Goal: Task Accomplishment & Management: Use online tool/utility

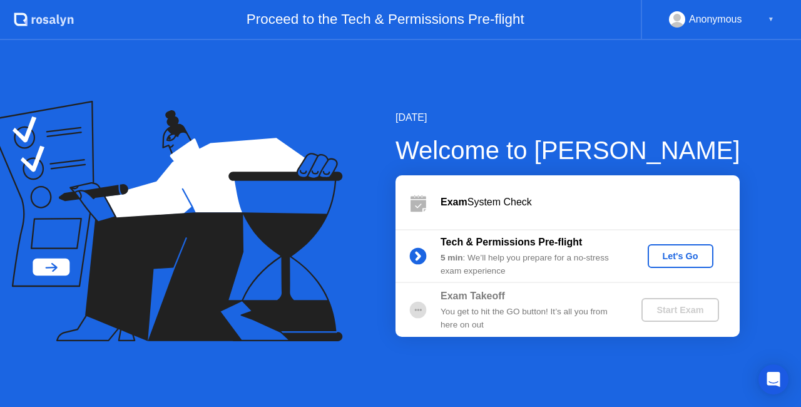
click at [686, 258] on div "Let's Go" at bounding box center [681, 256] width 56 height 10
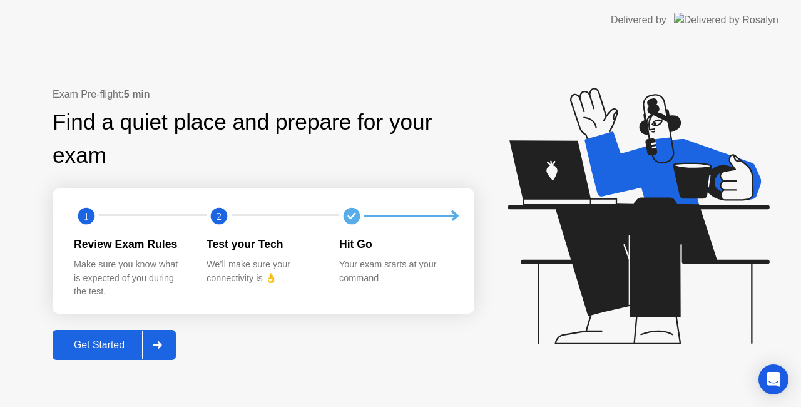
click at [104, 347] on div "Get Started" at bounding box center [99, 344] width 86 height 11
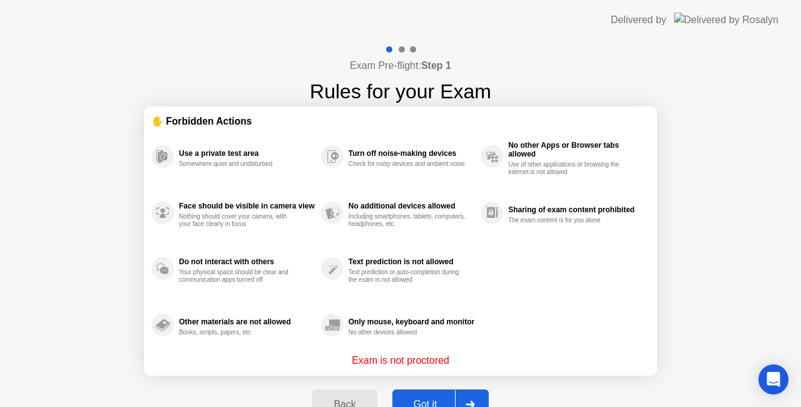
click at [429, 391] on button "Got it" at bounding box center [440, 404] width 96 height 30
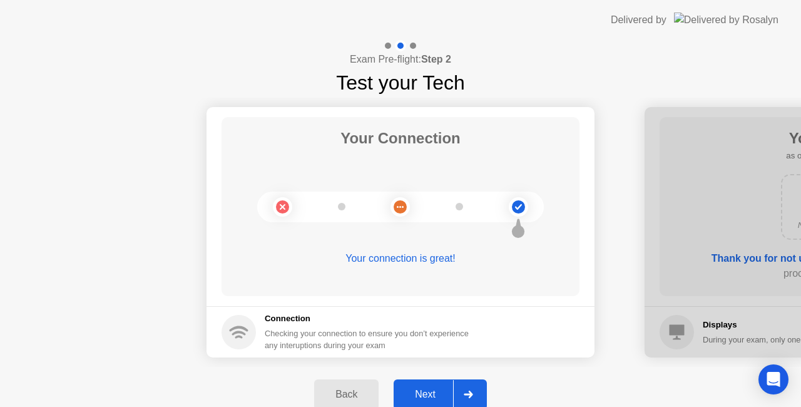
click at [442, 390] on div "Next" at bounding box center [425, 394] width 56 height 11
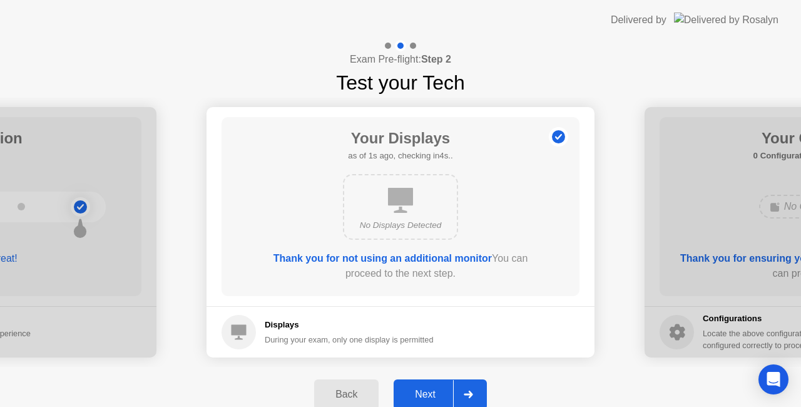
click at [442, 390] on div "Next" at bounding box center [425, 394] width 56 height 11
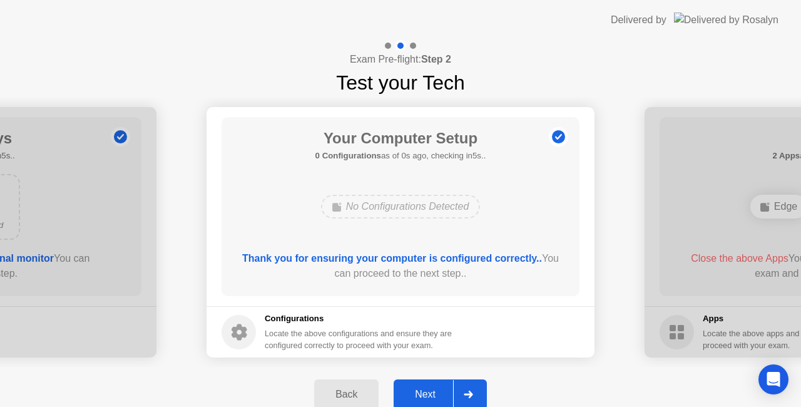
click at [442, 390] on div "Next" at bounding box center [425, 394] width 56 height 11
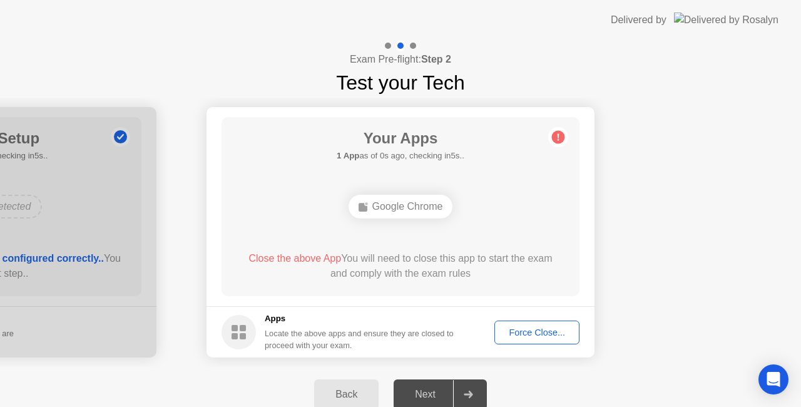
click at [534, 335] on div "Force Close..." at bounding box center [537, 332] width 76 height 10
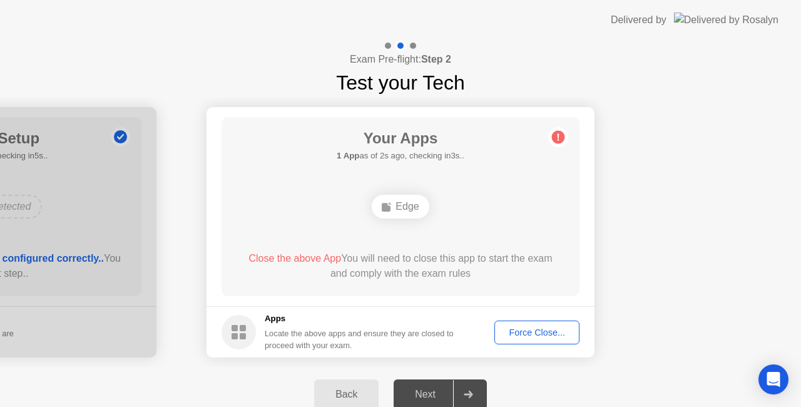
click at [349, 397] on div "Back" at bounding box center [346, 394] width 57 height 11
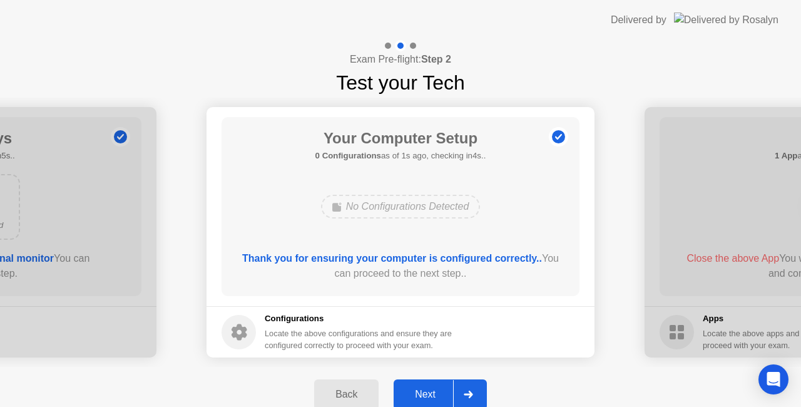
click at [432, 395] on div "Next" at bounding box center [425, 394] width 56 height 11
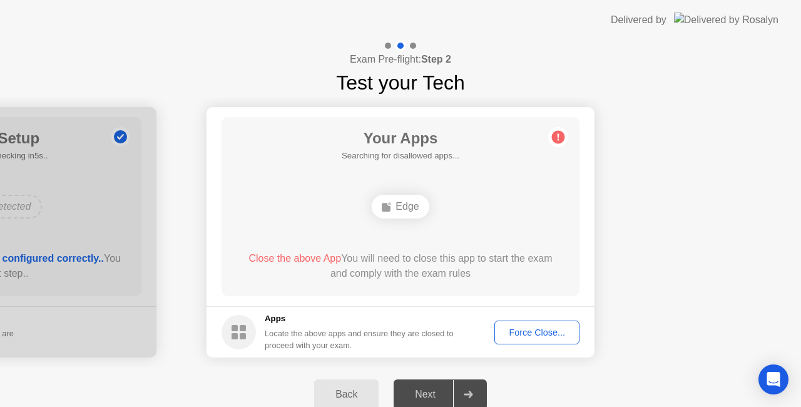
click at [552, 327] on div "Force Close..." at bounding box center [537, 332] width 76 height 10
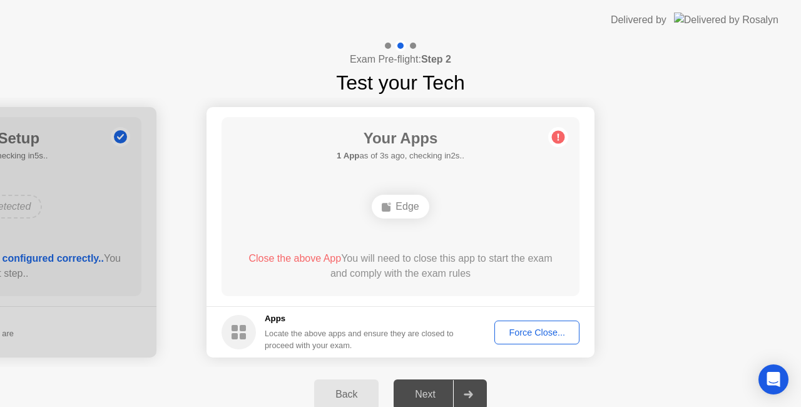
click at [399, 202] on div "Edge" at bounding box center [400, 207] width 57 height 24
click at [355, 389] on div "Back" at bounding box center [346, 394] width 57 height 11
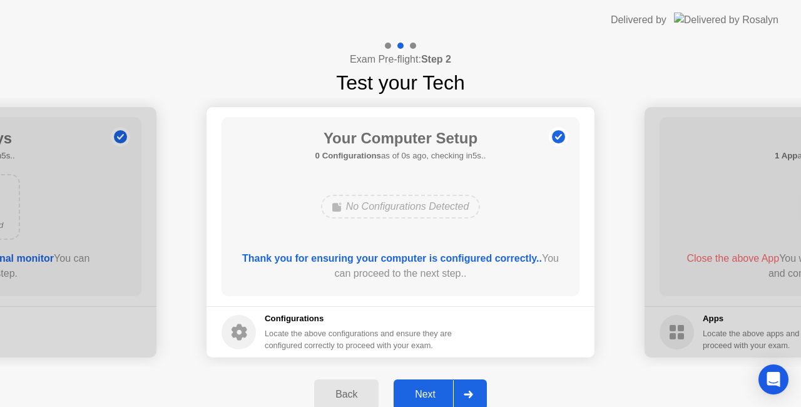
click at [355, 389] on div "Back" at bounding box center [346, 394] width 57 height 11
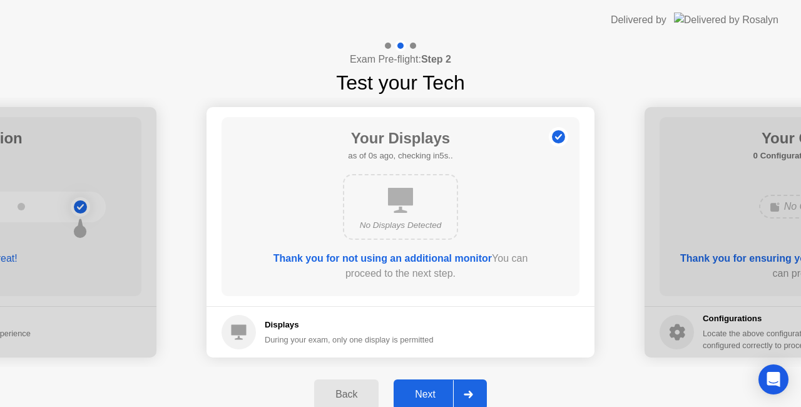
click at [355, 389] on div "Back" at bounding box center [346, 394] width 57 height 11
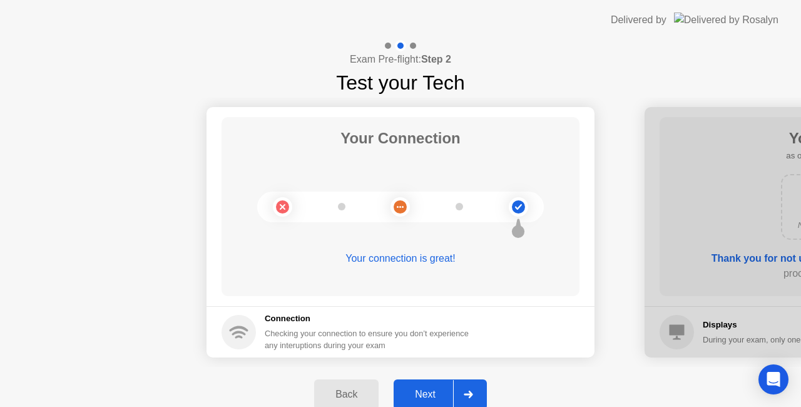
click at [355, 389] on div "Back" at bounding box center [346, 394] width 57 height 11
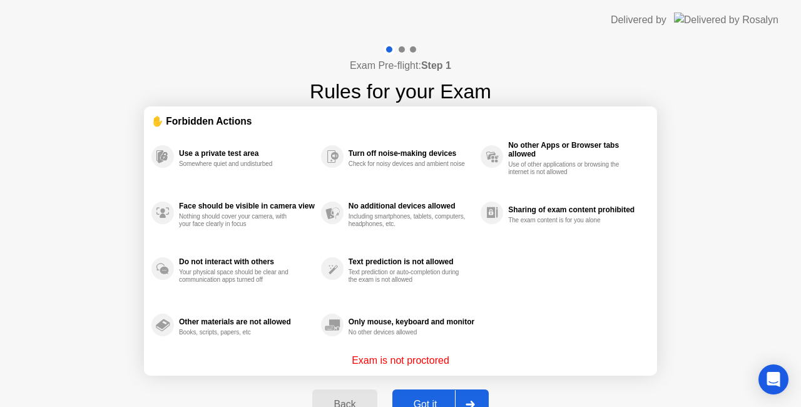
click at [432, 399] on div "Got it" at bounding box center [425, 404] width 59 height 11
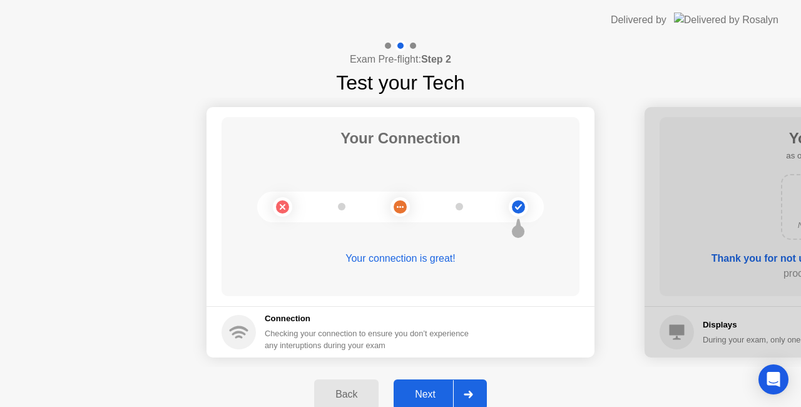
click at [432, 397] on div "Next" at bounding box center [425, 394] width 56 height 11
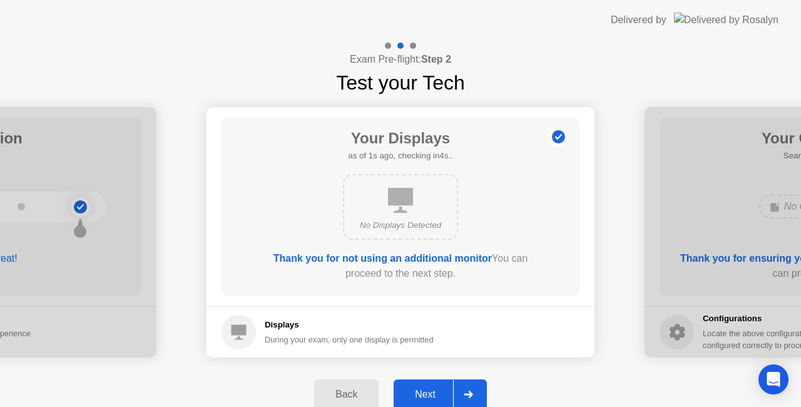
click at [432, 397] on div "Next" at bounding box center [425, 394] width 56 height 11
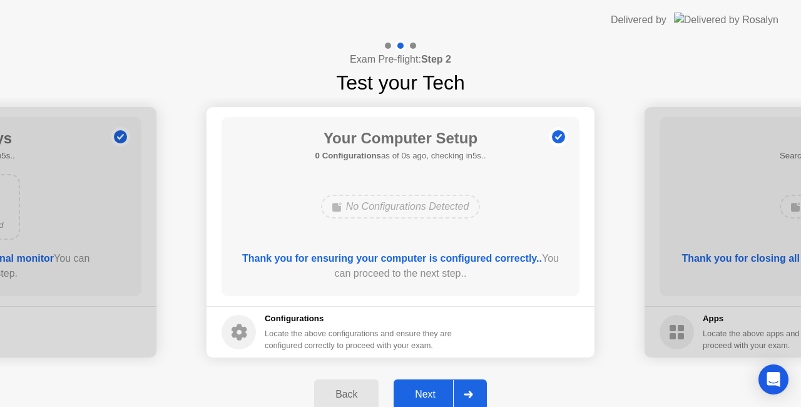
click at [432, 397] on div "Next" at bounding box center [425, 394] width 56 height 11
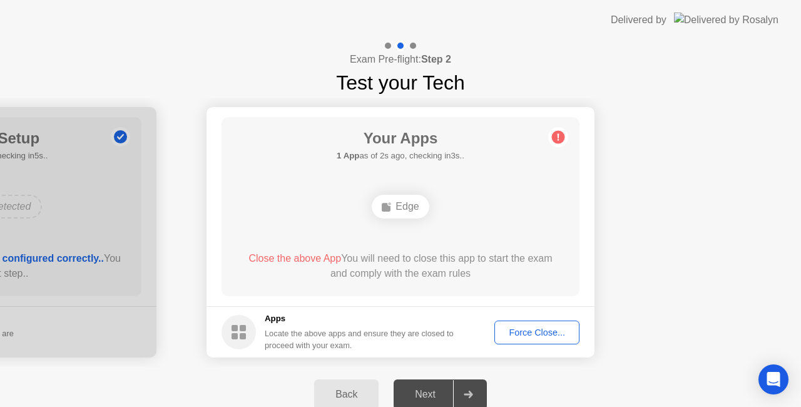
click at [294, 257] on span "Close the above App" at bounding box center [294, 258] width 93 height 11
click at [398, 195] on div "Edge" at bounding box center [400, 207] width 57 height 24
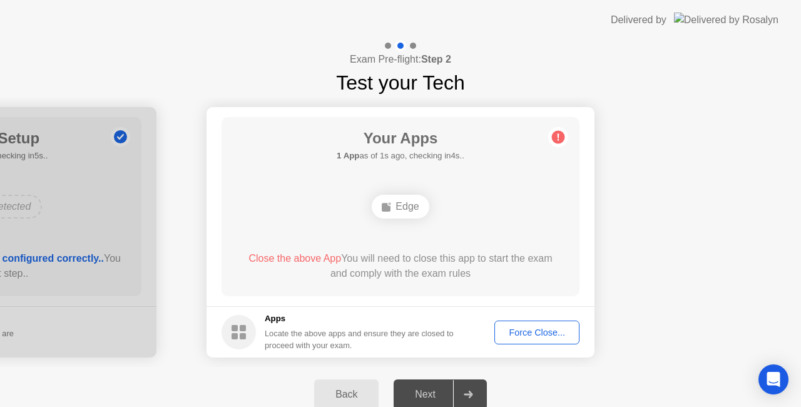
click at [530, 324] on button "Force Close..." at bounding box center [536, 332] width 85 height 24
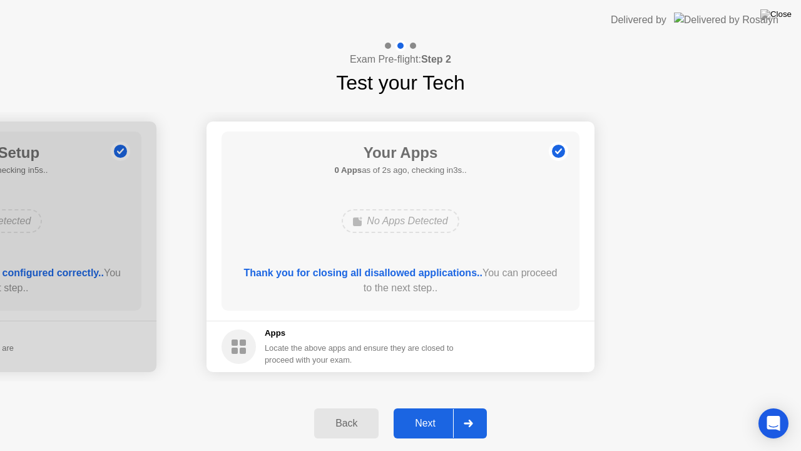
click at [423, 406] on div "Next" at bounding box center [425, 422] width 56 height 11
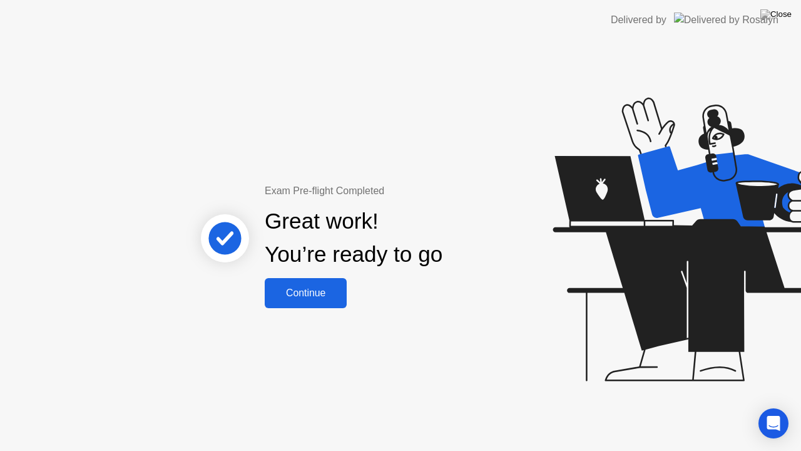
click at [300, 291] on div "Continue" at bounding box center [305, 292] width 74 height 11
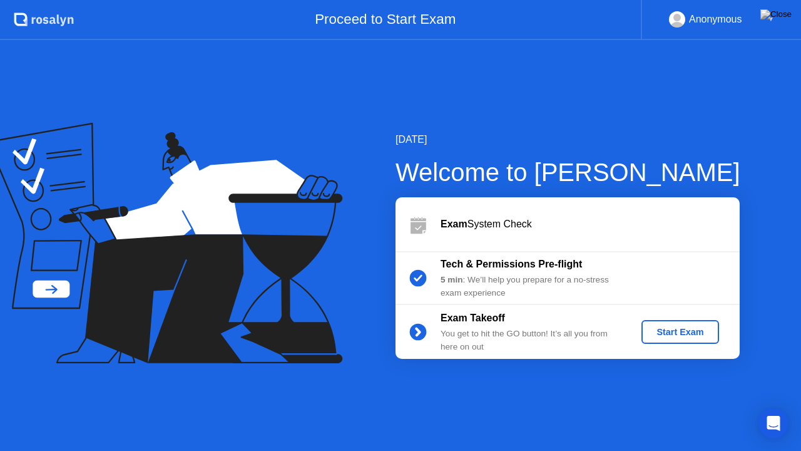
click at [689, 342] on button "Start Exam" at bounding box center [679, 332] width 77 height 24
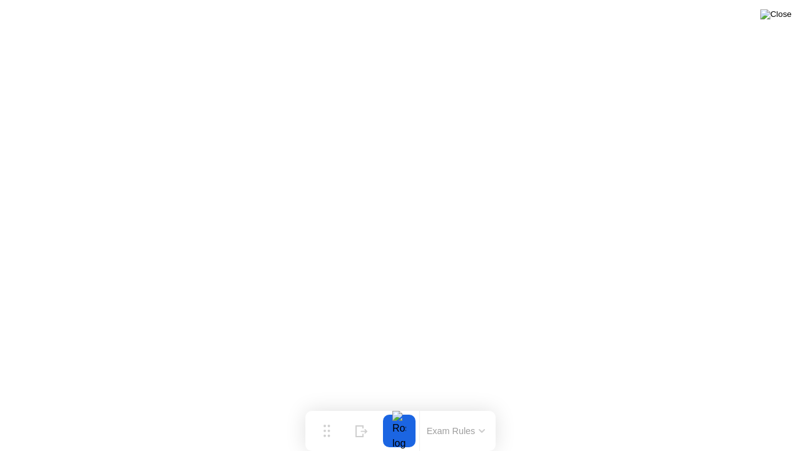
click at [790, 17] on img at bounding box center [775, 14] width 31 height 10
click at [785, 18] on img at bounding box center [775, 14] width 31 height 10
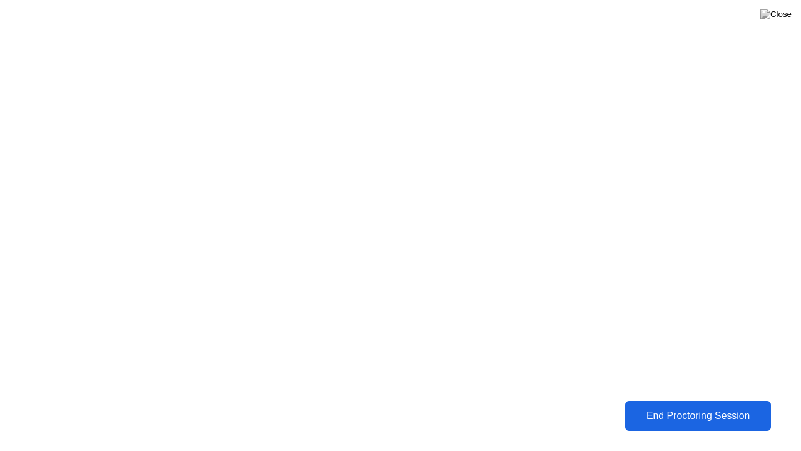
click at [682, 406] on div "End Proctoring Session" at bounding box center [697, 415] width 139 height 11
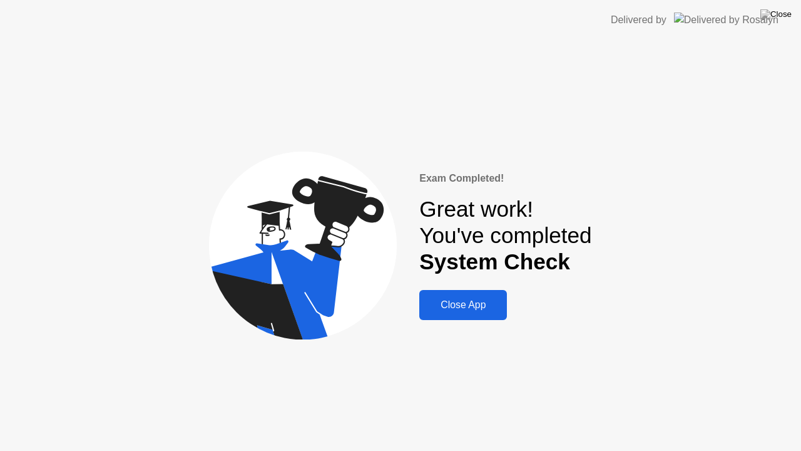
click at [440, 315] on button "Close App" at bounding box center [463, 305] width 88 height 30
